Goal: Task Accomplishment & Management: Manage account settings

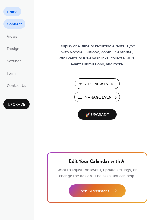
click at [15, 23] on span "Connect" at bounding box center [14, 24] width 15 height 6
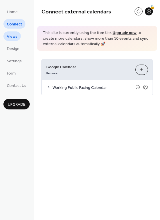
click at [12, 37] on span "Views" at bounding box center [12, 37] width 11 height 6
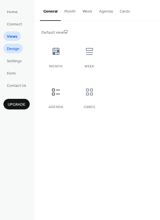
click at [10, 49] on span "Design" at bounding box center [13, 49] width 13 height 6
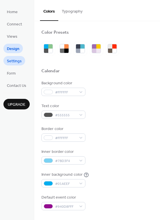
click at [14, 59] on span "Settings" at bounding box center [14, 61] width 15 height 6
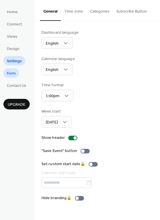
click at [14, 71] on span "Form" at bounding box center [11, 74] width 9 height 6
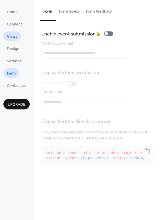
click at [13, 40] on span "Views" at bounding box center [12, 37] width 11 height 6
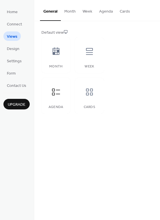
click at [71, 11] on button "Month" at bounding box center [70, 10] width 18 height 20
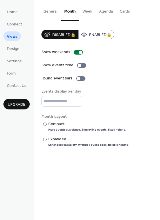
click at [54, 11] on button "General" at bounding box center [50, 10] width 21 height 20
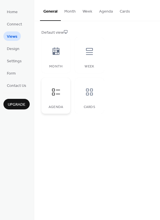
click at [53, 99] on div at bounding box center [55, 91] width 17 height 17
click at [102, 11] on button "Agenda" at bounding box center [106, 10] width 21 height 20
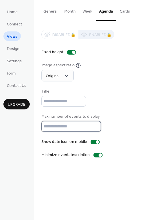
type input "*"
click at [95, 128] on input "*" at bounding box center [70, 126] width 59 height 11
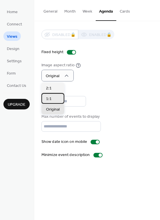
click at [54, 98] on div "1:1" at bounding box center [52, 98] width 23 height 11
click at [53, 107] on span "Original" at bounding box center [53, 110] width 14 height 6
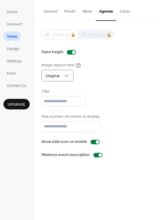
click at [84, 10] on button "Week" at bounding box center [87, 10] width 17 height 20
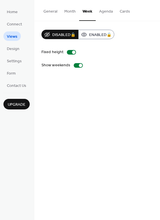
click at [70, 11] on button "Month" at bounding box center [70, 10] width 18 height 20
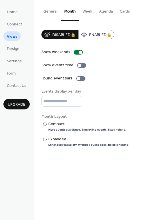
click at [55, 12] on button "General" at bounding box center [50, 10] width 21 height 20
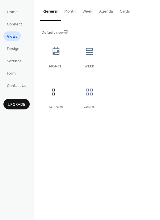
click at [103, 11] on button "Agenda" at bounding box center [106, 10] width 21 height 20
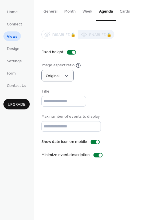
click at [123, 13] on button "Cards" at bounding box center [124, 10] width 17 height 20
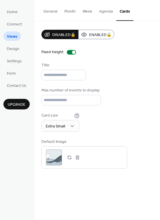
click at [114, 11] on button "Agenda" at bounding box center [106, 10] width 21 height 20
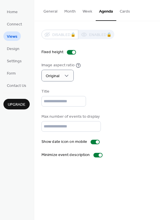
click at [52, 11] on button "General" at bounding box center [50, 10] width 21 height 20
